Goal: Task Accomplishment & Management: Use online tool/utility

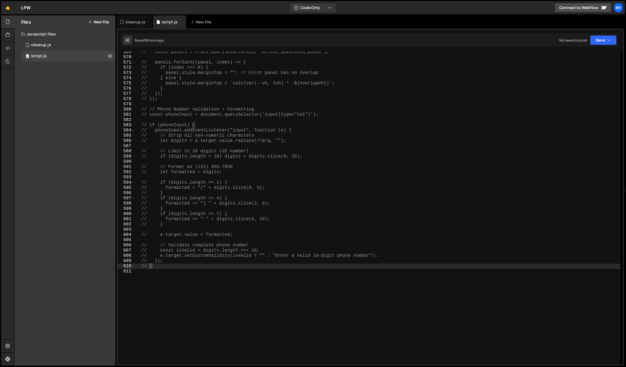
scroll to position [2969, 0]
click at [7, 8] on link "🤙" at bounding box center [7, 7] width 13 height 13
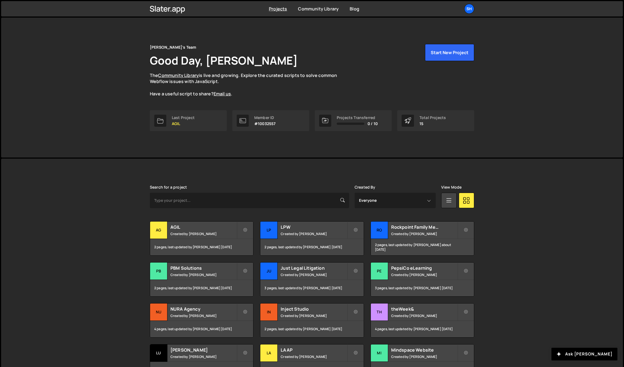
scroll to position [55, 0]
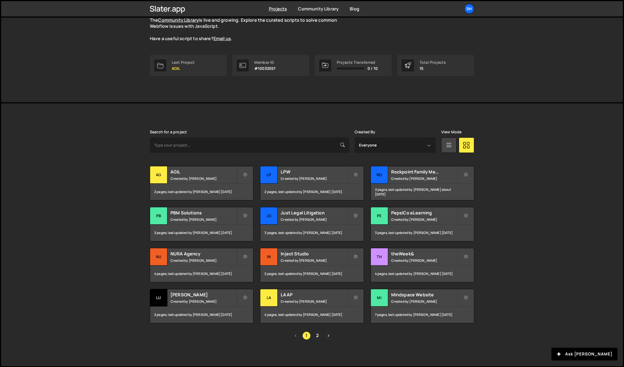
click at [94, 138] on div "Slater is designed for desktop use. Please use a larger screen to access the fu…" at bounding box center [312, 234] width 622 height 263
click at [538, 190] on div "Slater is designed for desktop use. Please use a larger screen to access the fu…" at bounding box center [312, 234] width 622 height 263
click at [271, 297] on div "LA" at bounding box center [268, 297] width 17 height 17
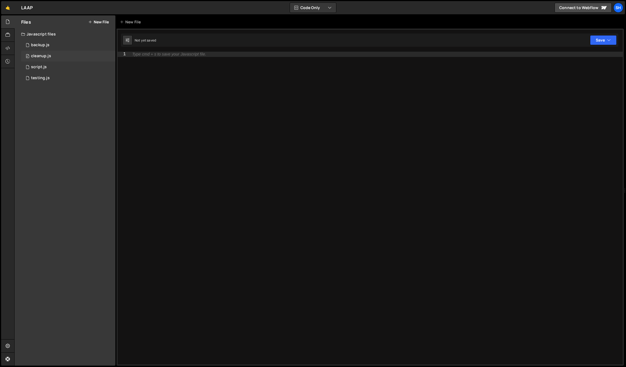
click at [45, 57] on div "cleanup.js" at bounding box center [41, 56] width 20 height 5
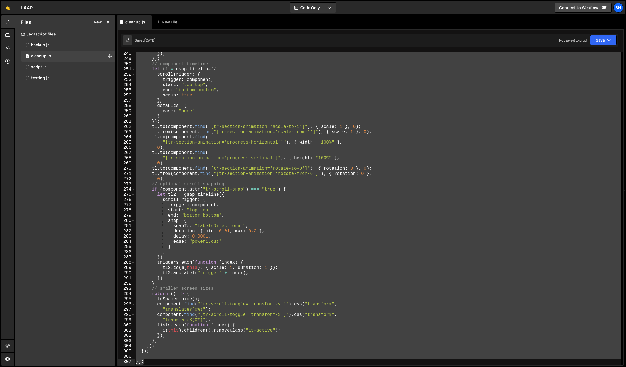
scroll to position [1296, 0]
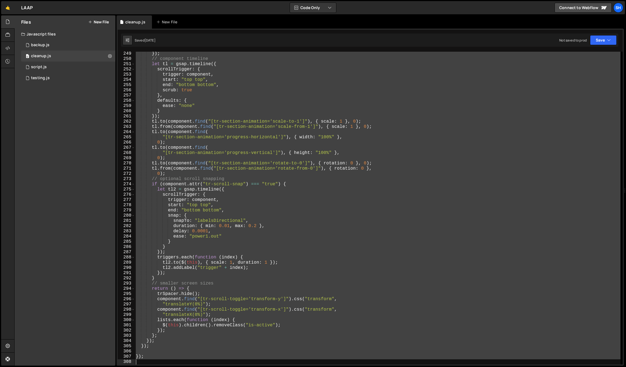
drag, startPoint x: 141, startPoint y: 59, endPoint x: 266, endPoint y: 384, distance: 348.5
click at [266, 367] on html "Projects [GEOGRAPHIC_DATA] Blog Sh Projects Your Teams Invite team member Accou…" at bounding box center [313, 183] width 626 height 367
type textarea "});"
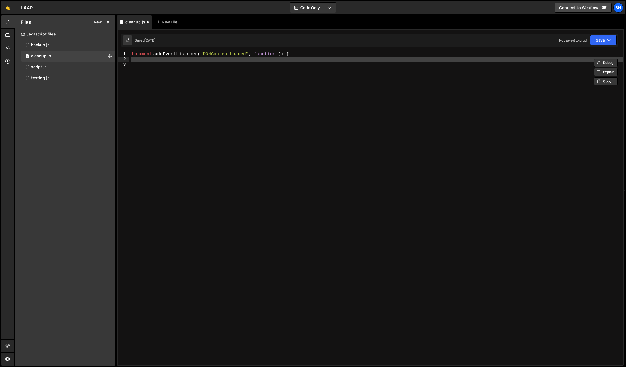
type textarea "document.addEventListener("DOMContentLoaded", function () {"
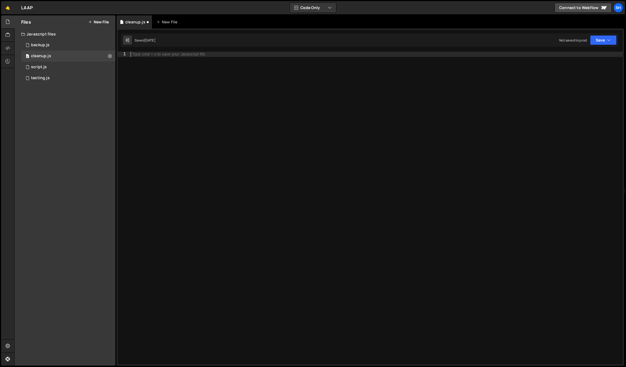
paste textarea "</script>"
type textarea "</script>"
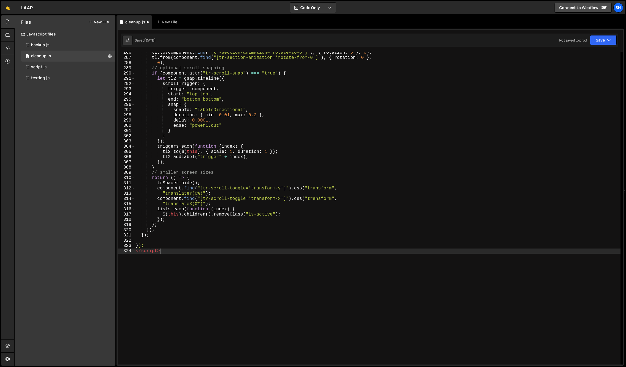
scroll to position [1549, 0]
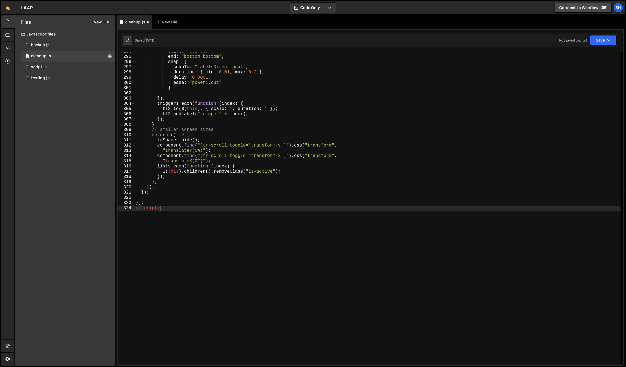
click at [172, 211] on div "start : "top top" , end : "bottom bottom" , snap : { snapTo : "labelsDirectiona…" at bounding box center [378, 210] width 486 height 323
drag, startPoint x: 167, startPoint y: 209, endPoint x: 109, endPoint y: 209, distance: 58.0
click at [109, 209] on div "Files New File Javascript files 0 backup.js 0 0 cleanup.js 0 0 script.js 0 0" at bounding box center [320, 190] width 612 height 350
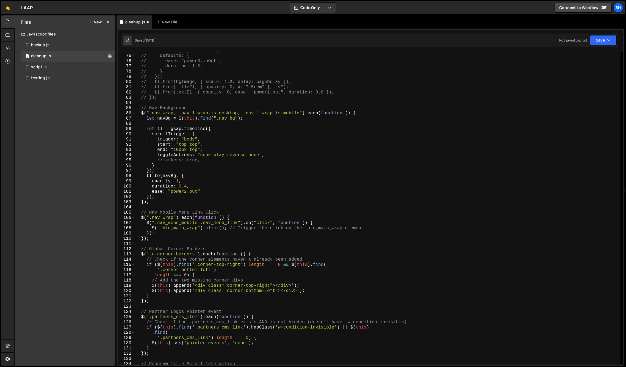
scroll to position [0, 0]
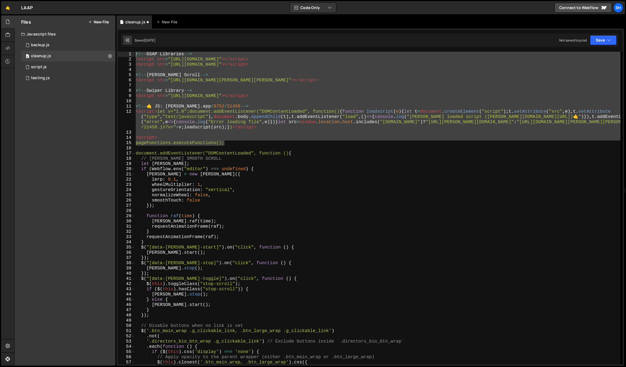
drag, startPoint x: 233, startPoint y: 143, endPoint x: 121, endPoint y: 51, distance: 145.5
click at [121, 51] on div "1 Type cmd + s to save your Javascript file. הההההההההההההההההההההההההההההההההה…" at bounding box center [370, 197] width 507 height 337
type textarea "<!--GSAP Libraries--> <script src="[URL][DOMAIN_NAME]"></script>"
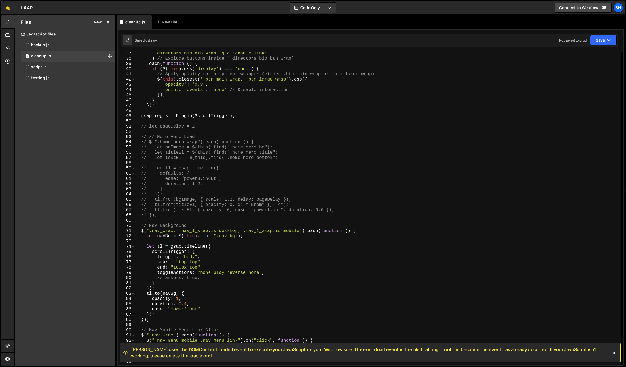
scroll to position [191, 0]
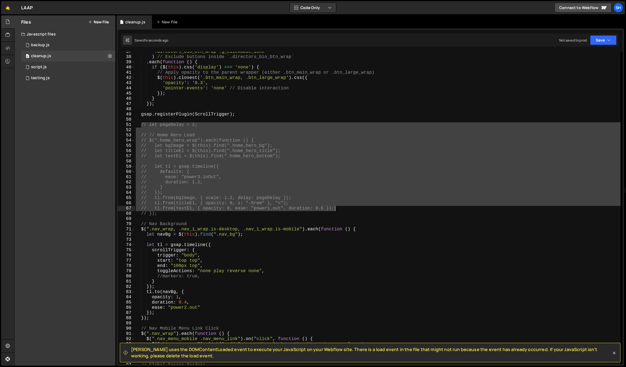
drag, startPoint x: 141, startPoint y: 125, endPoint x: 335, endPoint y: 208, distance: 210.6
click at [335, 208] on div "'.directors_bio_btn_wrap .g_clickable_link' ) // Exclude buttons inside `.direc…" at bounding box center [378, 210] width 486 height 323
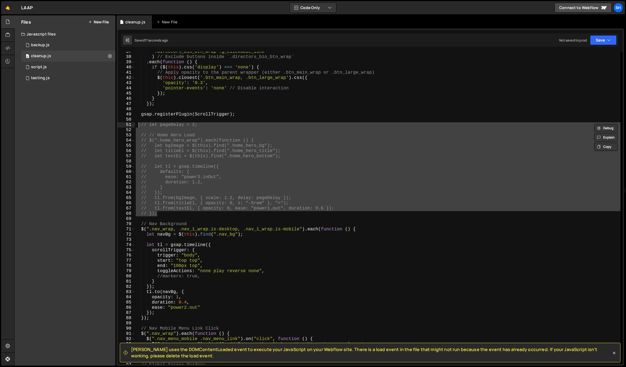
drag, startPoint x: 158, startPoint y: 214, endPoint x: 139, endPoint y: 124, distance: 92.1
click at [139, 124] on div "'.directors_bio_btn_wrap .g_clickable_link' ) // Exclude buttons inside `.direc…" at bounding box center [378, 210] width 486 height 323
type textarea "// let pageDelay = 2;"
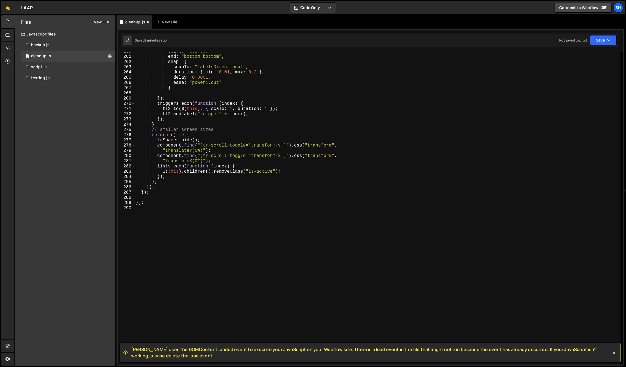
scroll to position [1356, 0]
click at [151, 193] on div "start : "top top" , end : "bottom bottom" , snap : { snapTo : "labelsDirectiona…" at bounding box center [378, 210] width 486 height 323
type textarea "});"
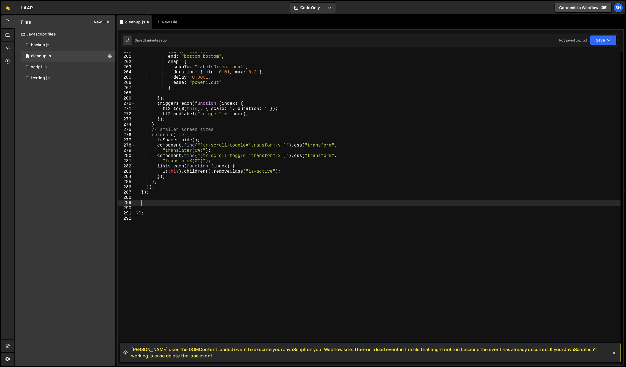
paste textarea "}"
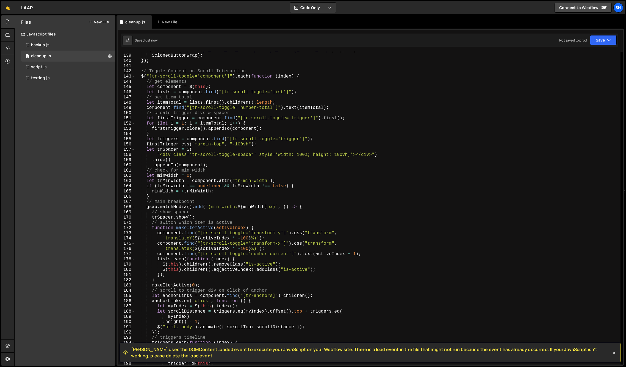
scroll to position [714, 0]
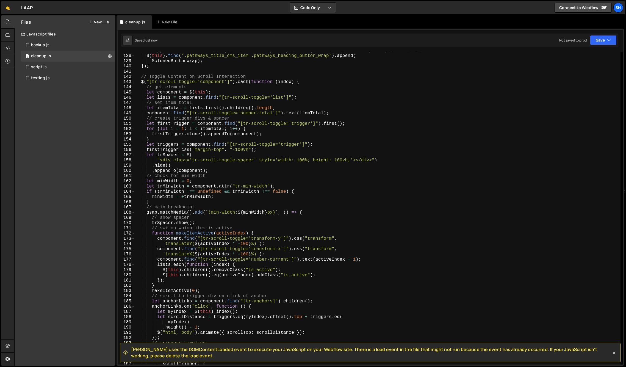
type textarea "} catch (err) {"
click at [68, 117] on div "Files New File Javascript files 0 backup.js 0 0 cleanup.js 0 0 script.js 0 0" at bounding box center [65, 190] width 101 height 350
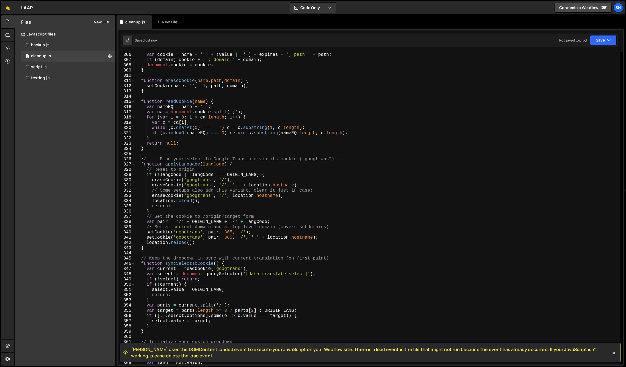
scroll to position [1650, 0]
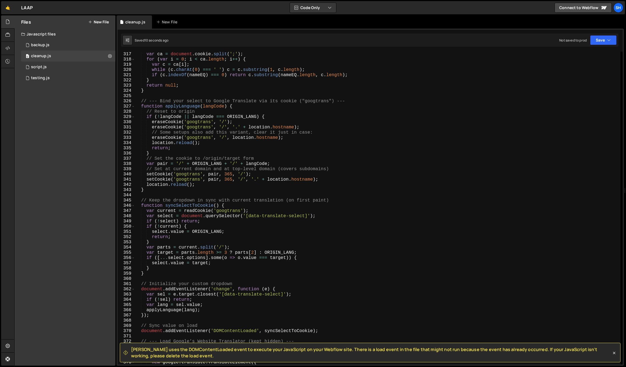
click at [80, 165] on div "Files New File Javascript files 0 backup.js 0 0 cleanup.js 0 0 script.js 0 0" at bounding box center [65, 190] width 101 height 350
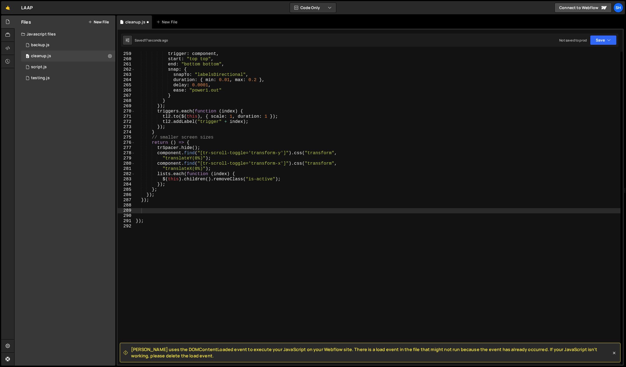
scroll to position [1348, 0]
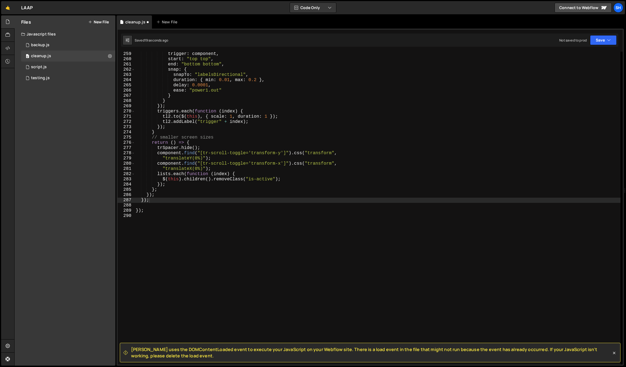
click at [85, 174] on div "Files New File Javascript files 0 backup.js 0 0 cleanup.js 0 0 script.js 0 0" at bounding box center [65, 190] width 101 height 350
